Goal: Information Seeking & Learning: Learn about a topic

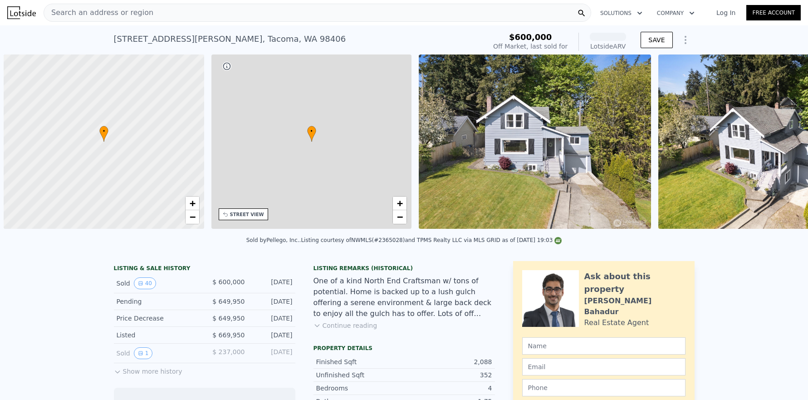
scroll to position [0, 4]
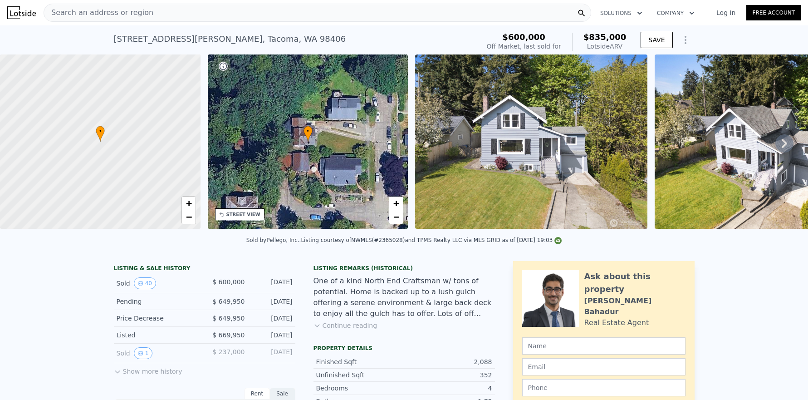
click at [183, 9] on div "Search an address or region" at bounding box center [317, 13] width 547 height 18
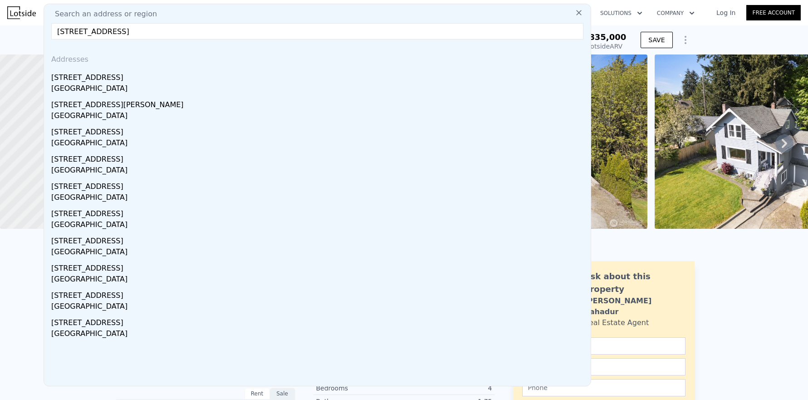
type input "[STREET_ADDRESS]"
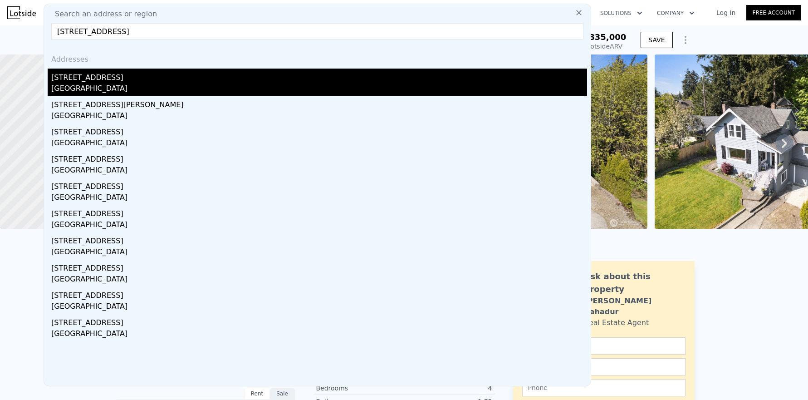
click at [119, 80] on div "[STREET_ADDRESS]" at bounding box center [319, 75] width 536 height 15
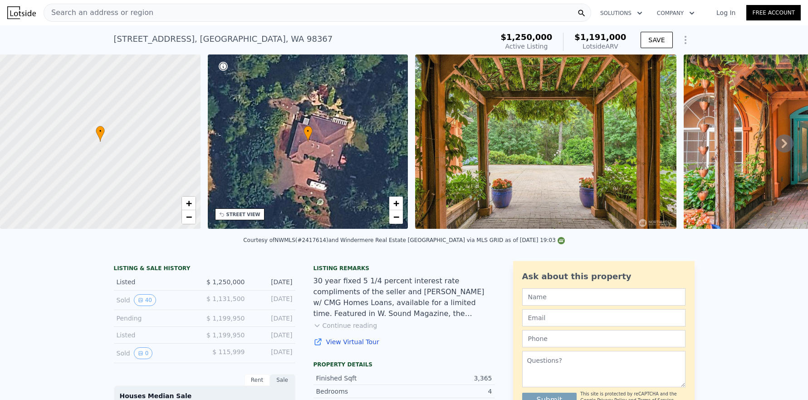
click at [324, 160] on div "• + −" at bounding box center [308, 141] width 200 height 174
click at [775, 147] on icon at bounding box center [784, 143] width 18 height 18
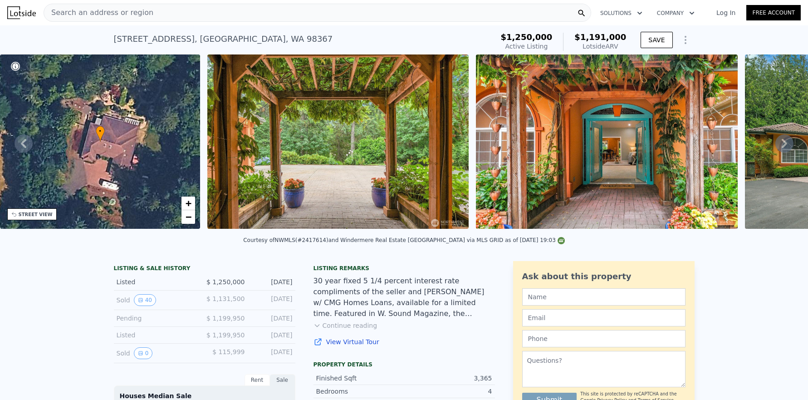
click at [775, 147] on icon at bounding box center [784, 143] width 18 height 18
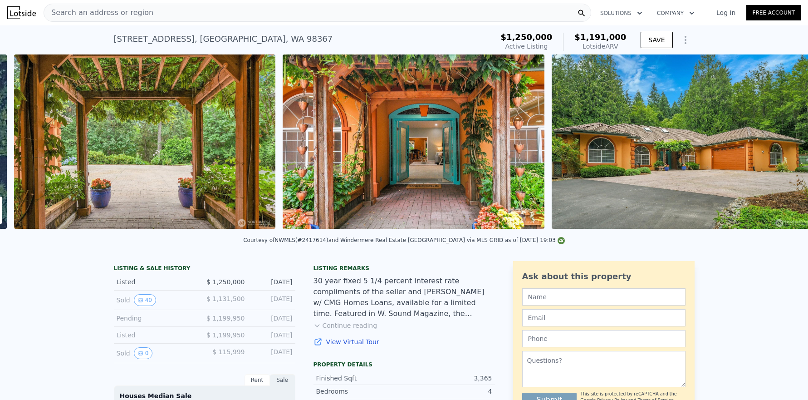
scroll to position [0, 415]
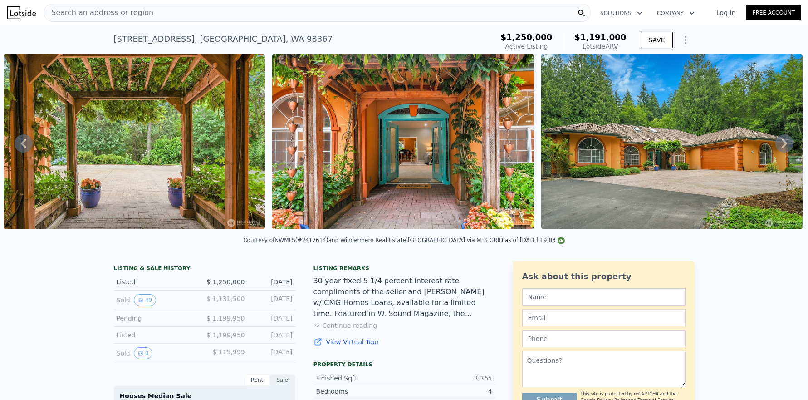
click at [775, 147] on icon at bounding box center [784, 143] width 18 height 18
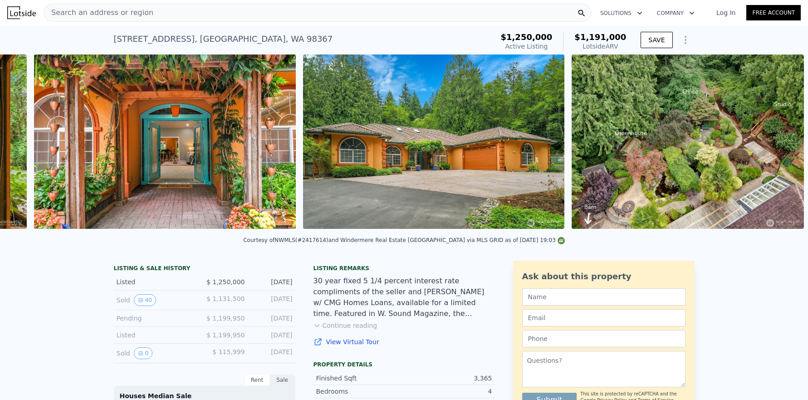
scroll to position [0, 684]
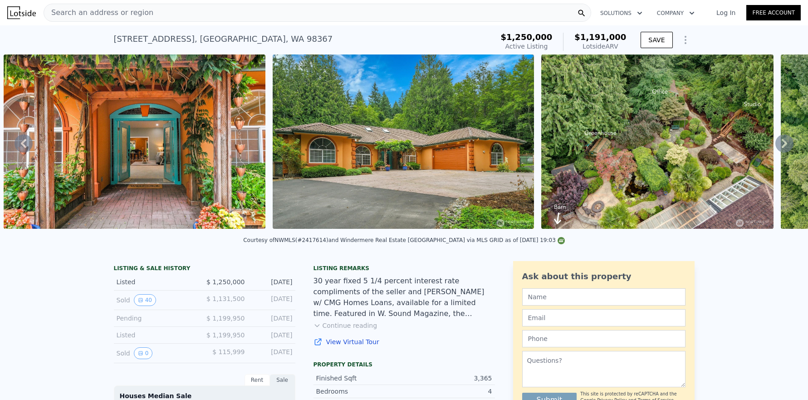
click at [775, 147] on icon at bounding box center [784, 143] width 18 height 18
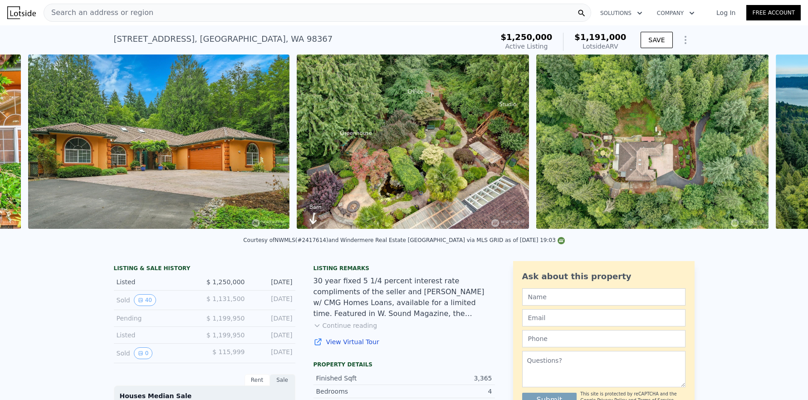
scroll to position [0, 952]
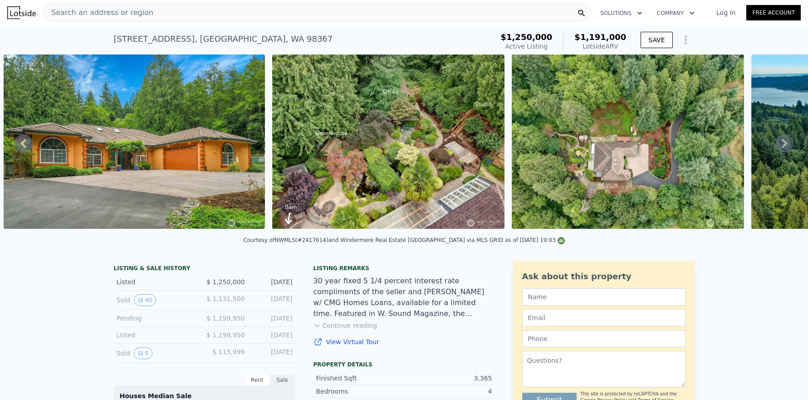
click at [775, 147] on icon at bounding box center [784, 143] width 18 height 18
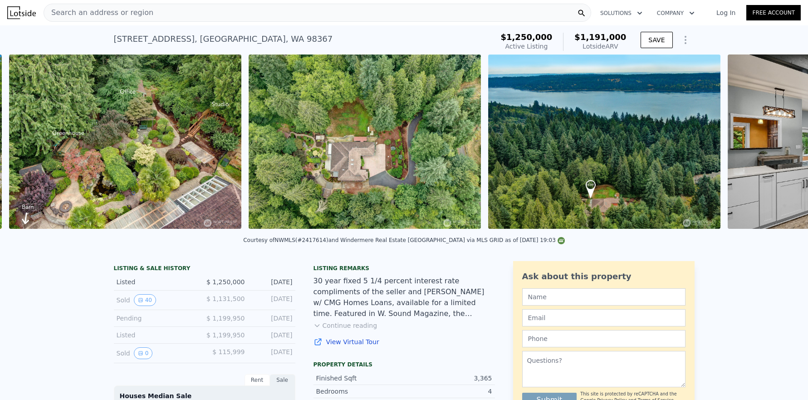
scroll to position [0, 1221]
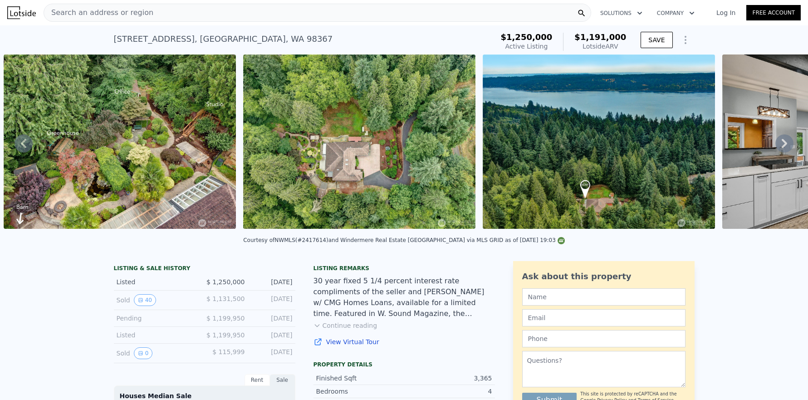
click at [775, 147] on icon at bounding box center [784, 143] width 18 height 18
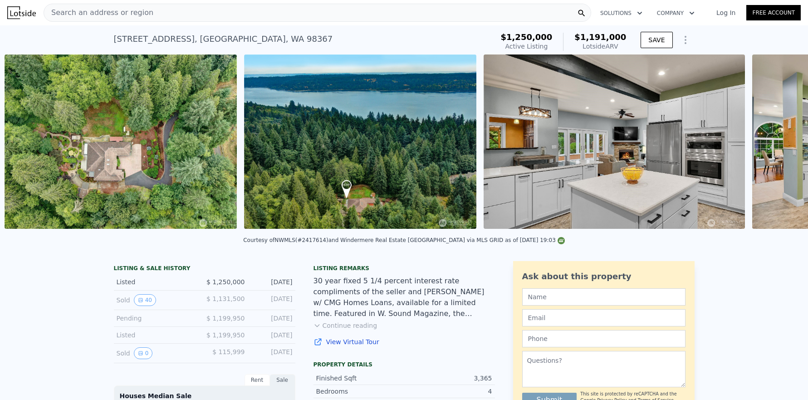
scroll to position [0, 1460]
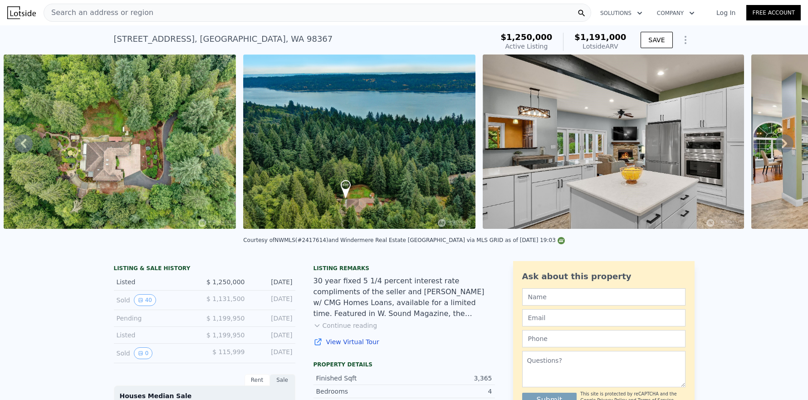
click at [775, 147] on icon at bounding box center [784, 143] width 18 height 18
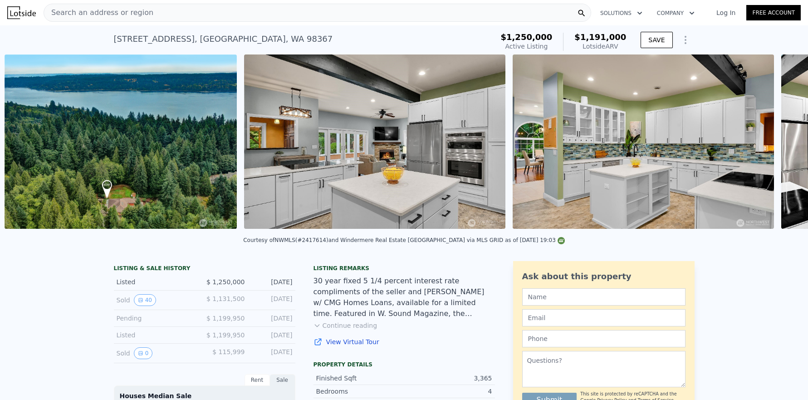
scroll to position [0, 1700]
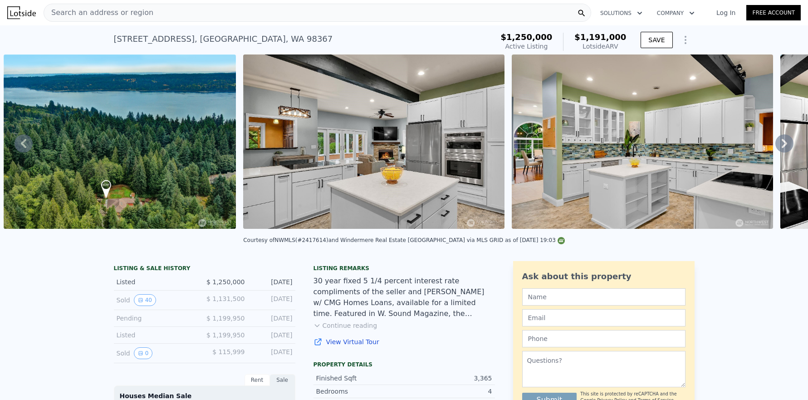
click at [775, 147] on icon at bounding box center [784, 143] width 18 height 18
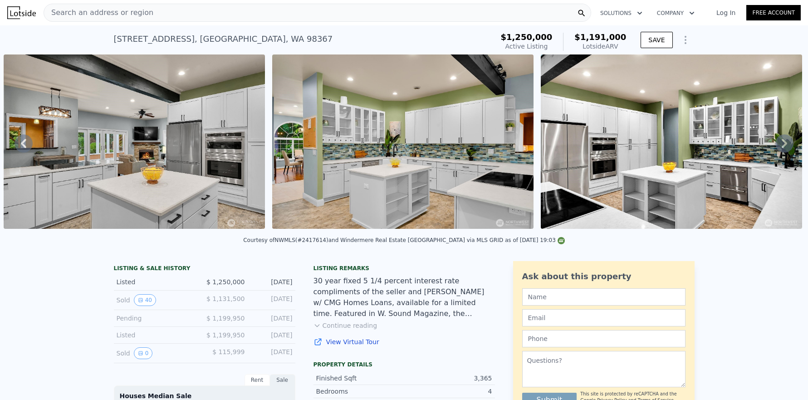
click at [775, 147] on icon at bounding box center [784, 143] width 18 height 18
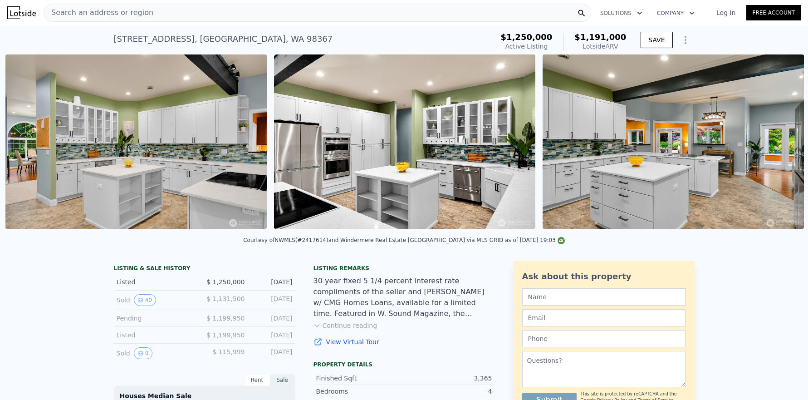
scroll to position [0, 2208]
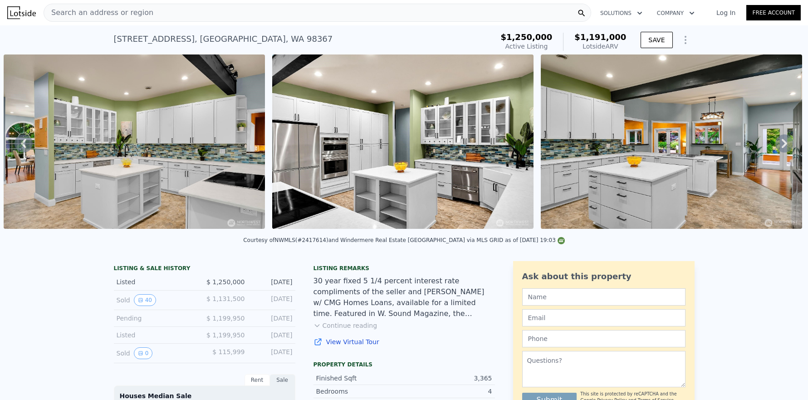
click at [775, 147] on icon at bounding box center [784, 143] width 18 height 18
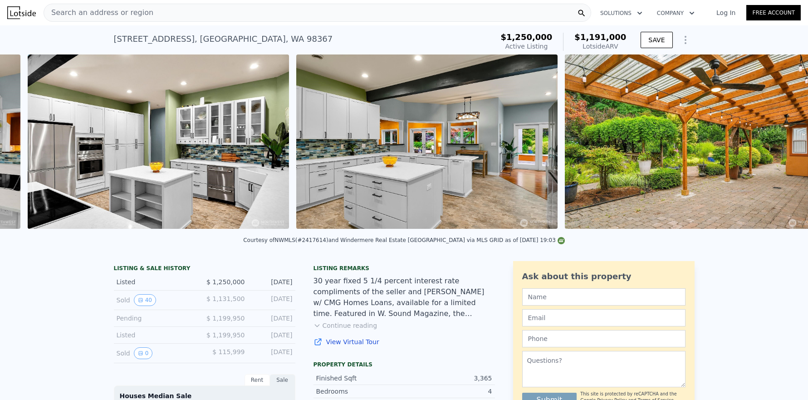
scroll to position [0, 2476]
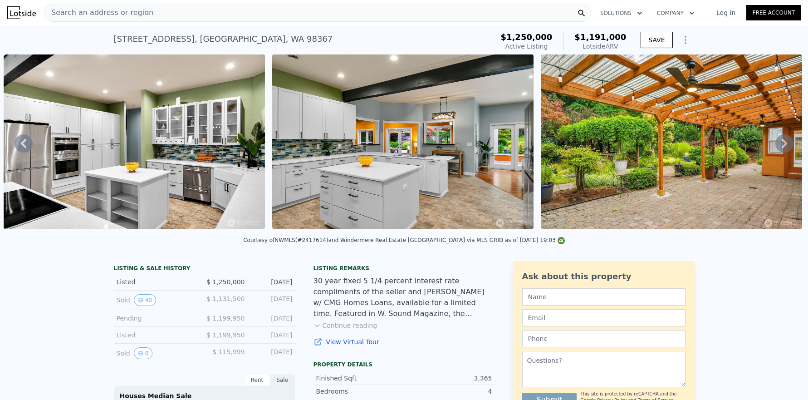
click at [775, 147] on icon at bounding box center [784, 143] width 18 height 18
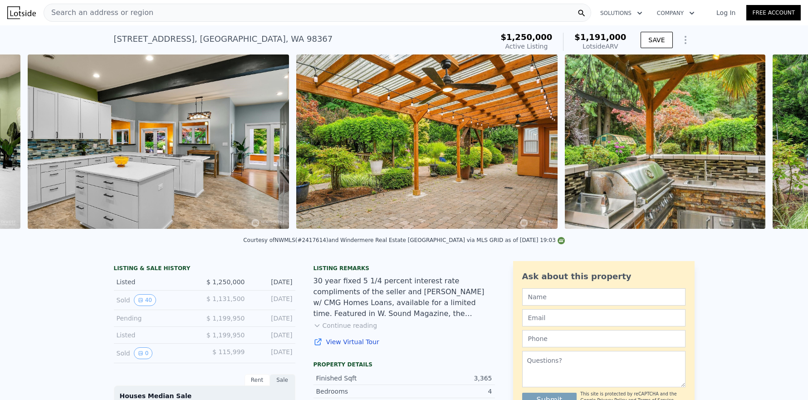
scroll to position [0, 2745]
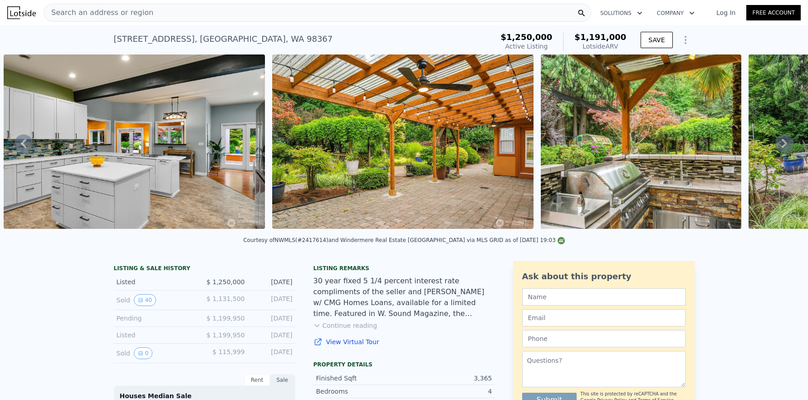
click at [775, 147] on icon at bounding box center [784, 143] width 18 height 18
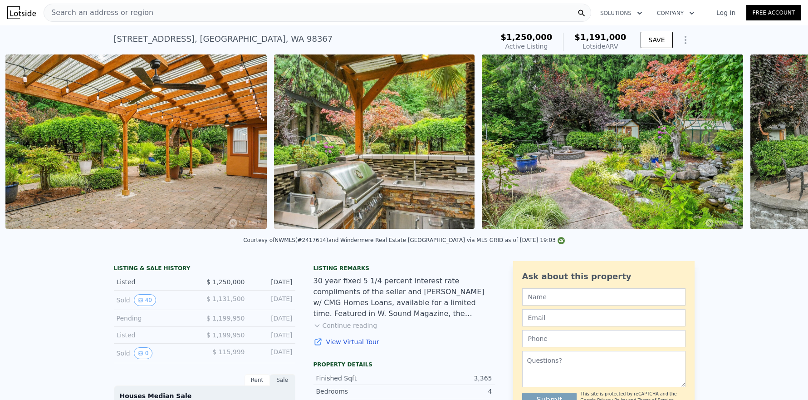
scroll to position [0, 3014]
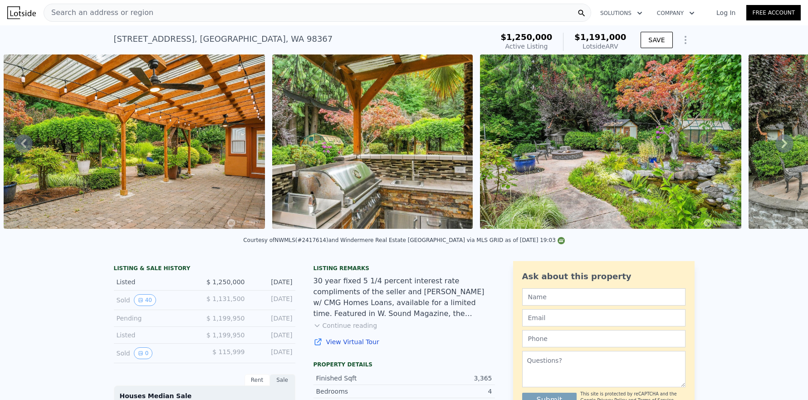
click at [782, 142] on icon at bounding box center [784, 143] width 5 height 9
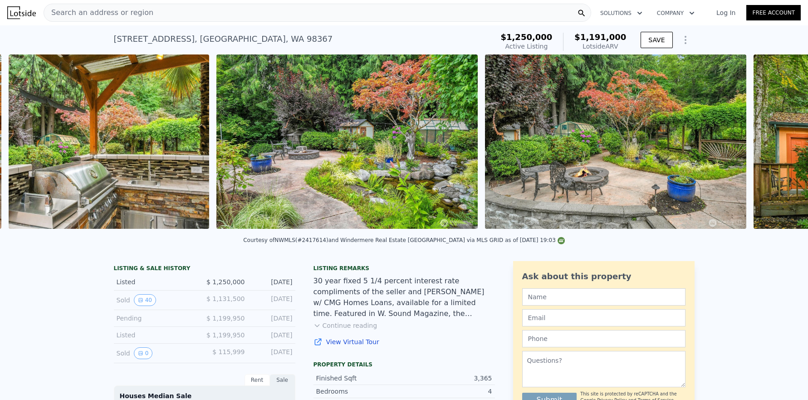
scroll to position [0, 3282]
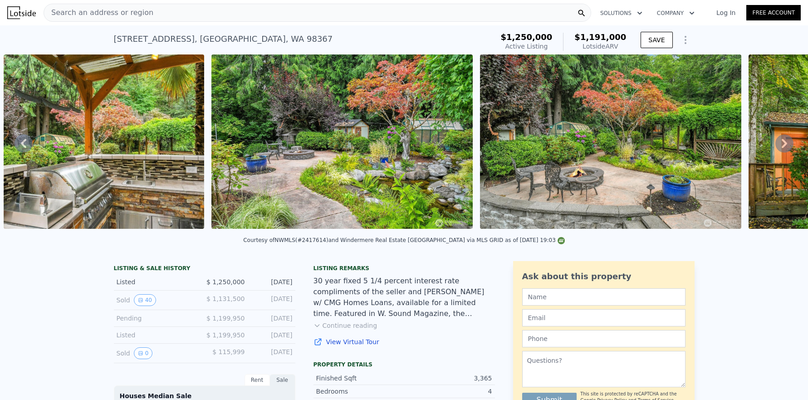
click at [782, 142] on icon at bounding box center [784, 143] width 5 height 9
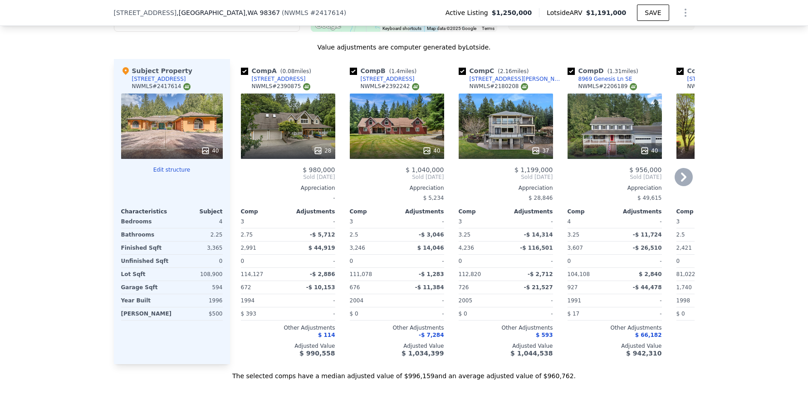
scroll to position [995, 0]
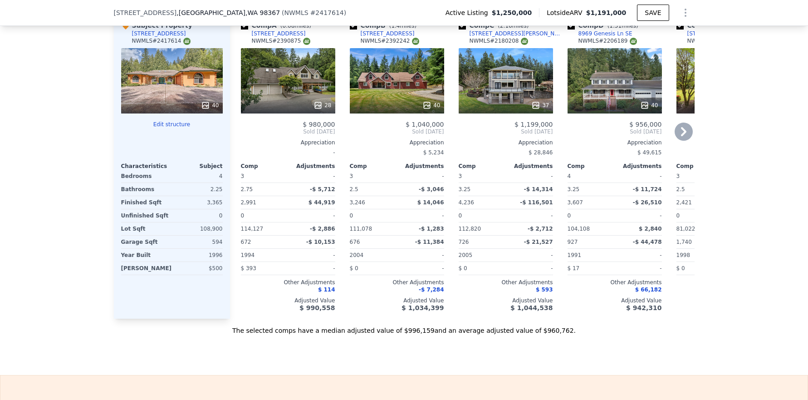
click at [682, 136] on icon at bounding box center [683, 131] width 5 height 9
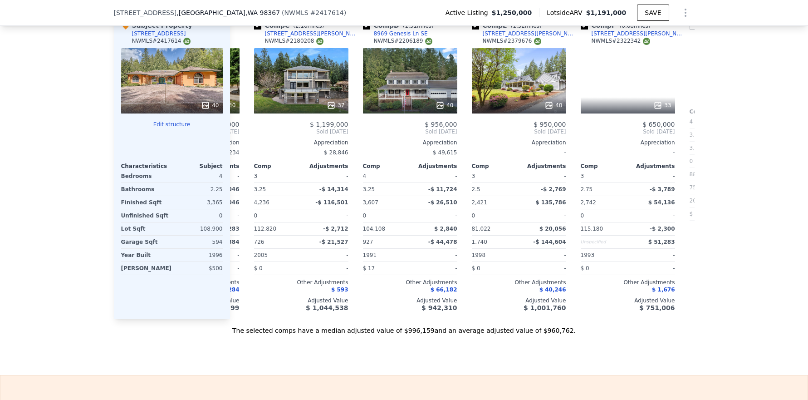
scroll to position [0, 218]
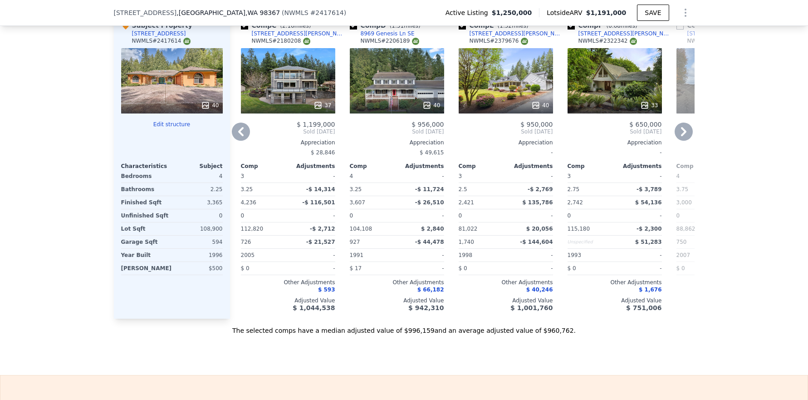
click at [241, 29] on input "checkbox" at bounding box center [244, 25] width 7 height 7
checkbox input "false"
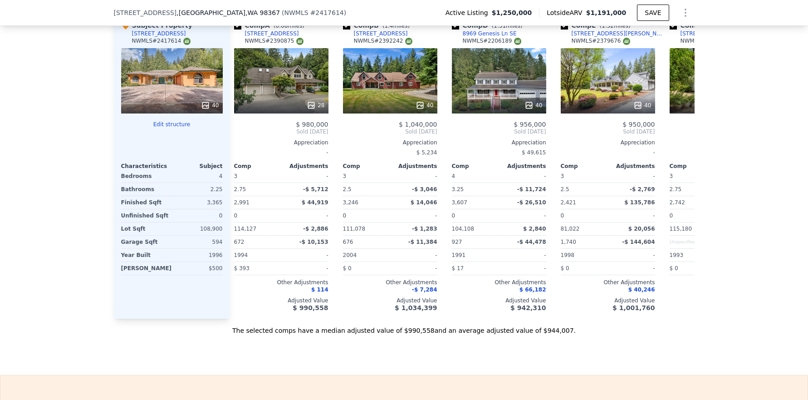
scroll to position [0, 0]
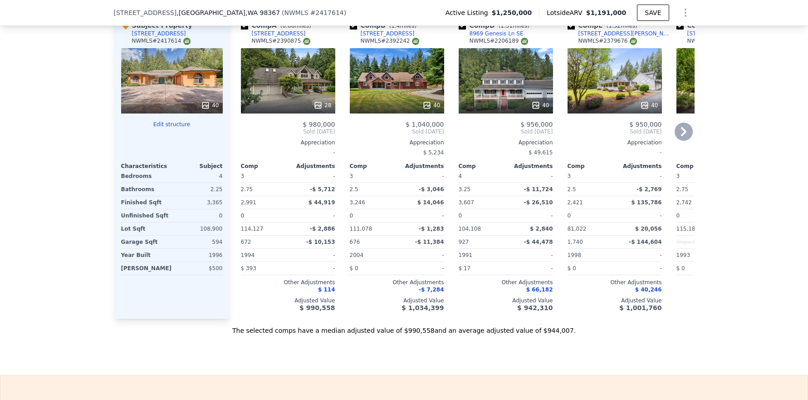
click at [302, 82] on div "28" at bounding box center [288, 80] width 94 height 65
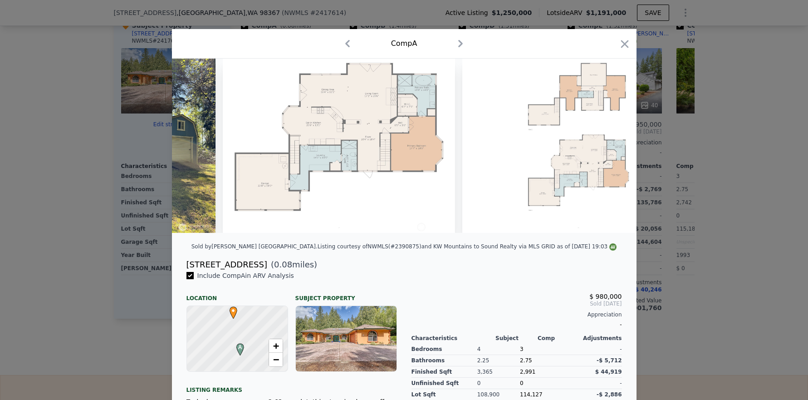
scroll to position [0, 6764]
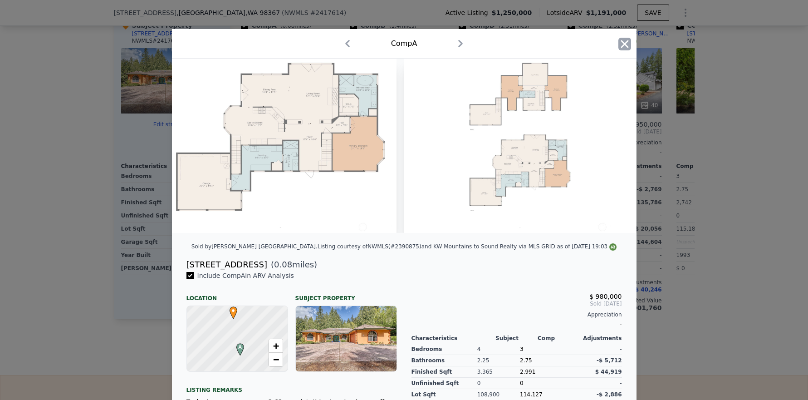
click at [621, 42] on icon "button" at bounding box center [624, 44] width 13 height 13
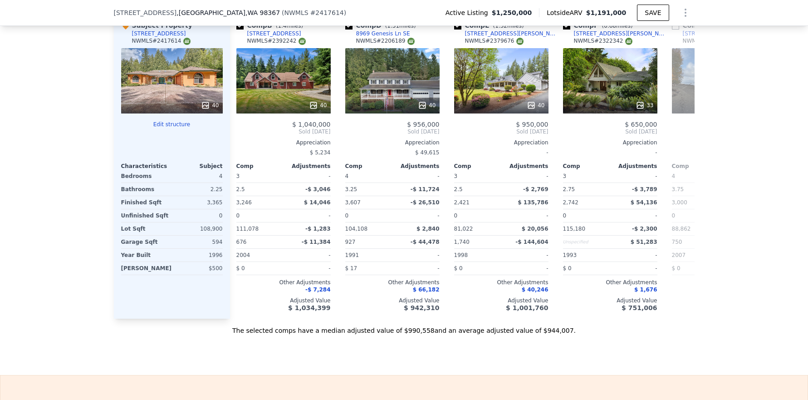
scroll to position [0, 116]
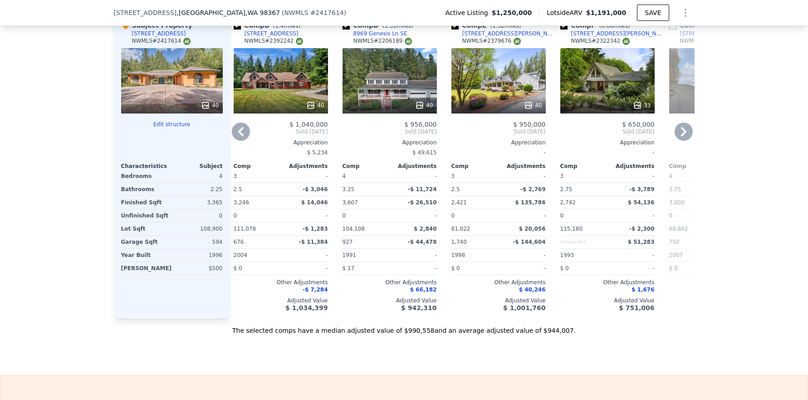
click at [453, 29] on input "checkbox" at bounding box center [454, 25] width 7 height 7
checkbox input "false"
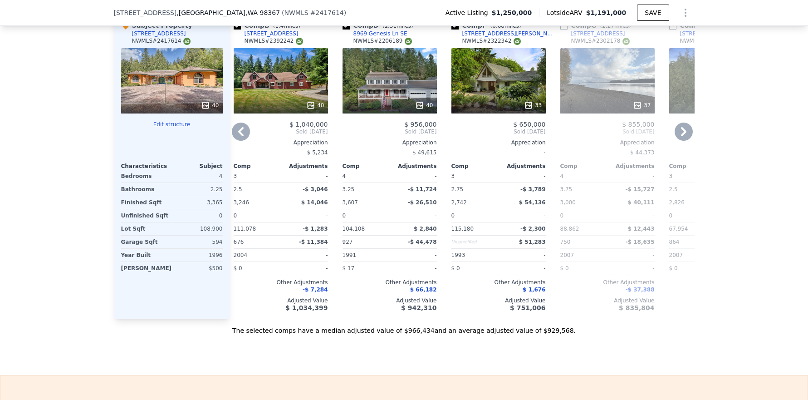
click at [344, 29] on input "checkbox" at bounding box center [345, 25] width 7 height 7
checkbox input "false"
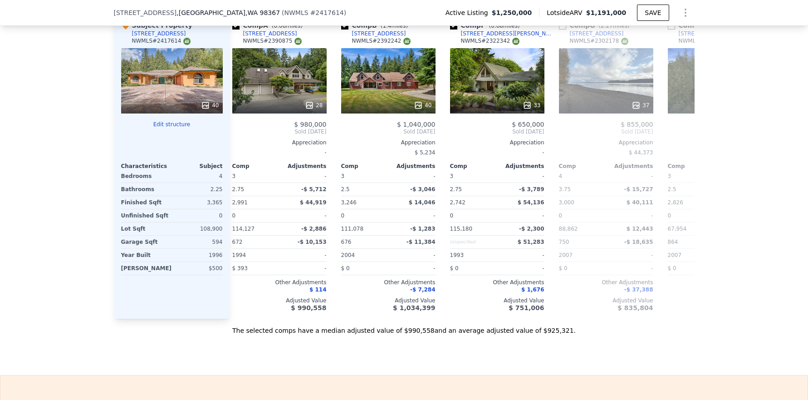
scroll to position [0, 0]
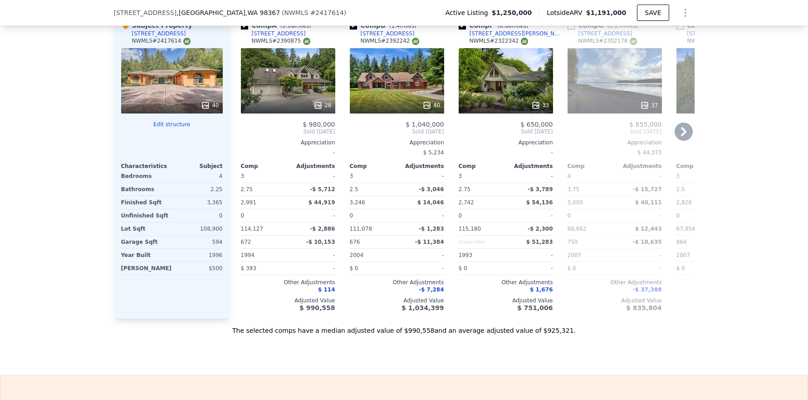
click at [495, 107] on div at bounding box center [506, 105] width 94 height 16
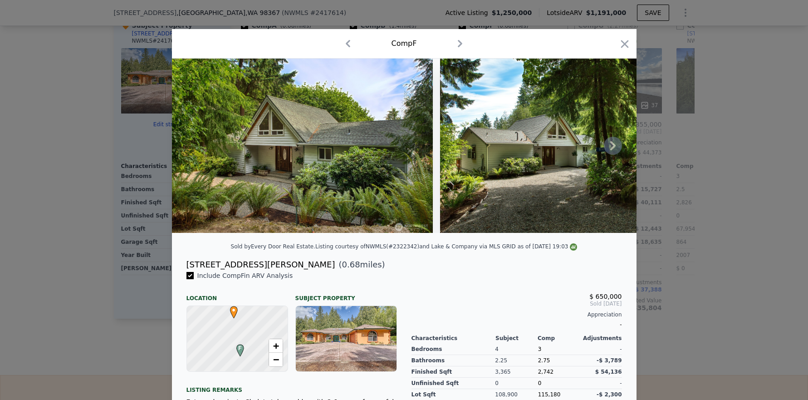
click at [386, 193] on img at bounding box center [302, 146] width 261 height 174
click at [44, 210] on div at bounding box center [404, 200] width 808 height 400
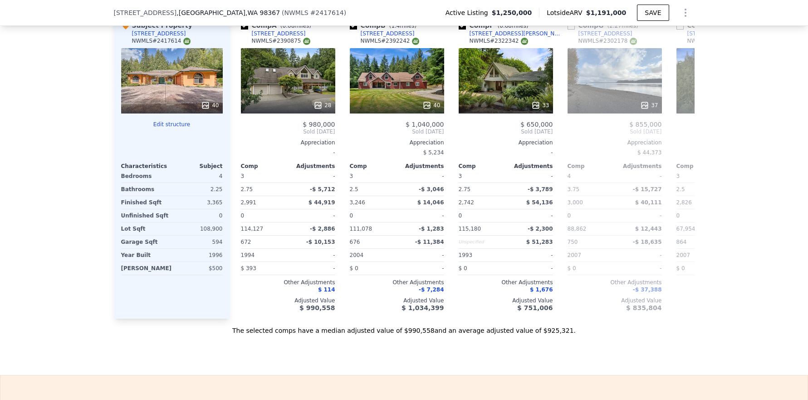
click at [147, 101] on div "40" at bounding box center [172, 80] width 102 height 65
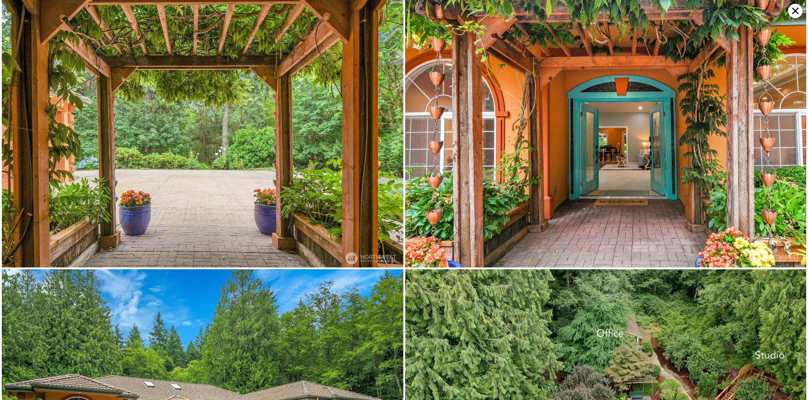
click at [792, 10] on icon at bounding box center [795, 11] width 15 height 15
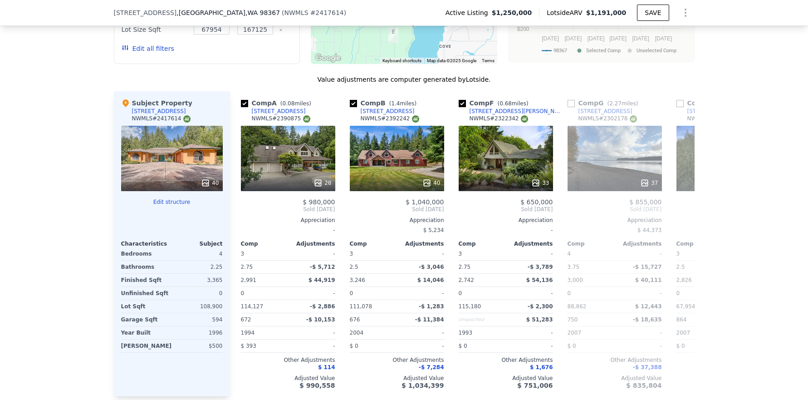
scroll to position [904, 0]
